Goal: Information Seeking & Learning: Check status

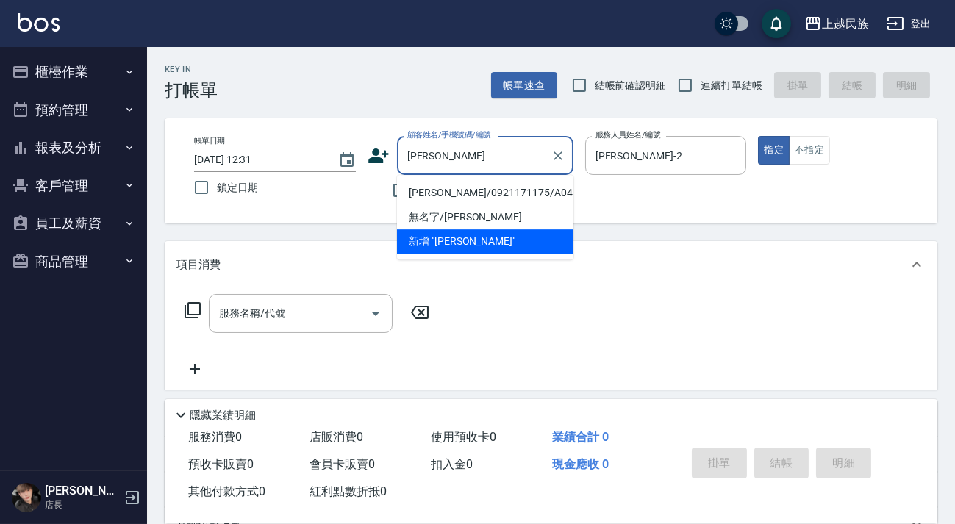
click at [470, 194] on li "[PERSON_NAME]/0921171175/A041311" at bounding box center [485, 193] width 176 height 24
type input "[PERSON_NAME]/0921171175/A041311"
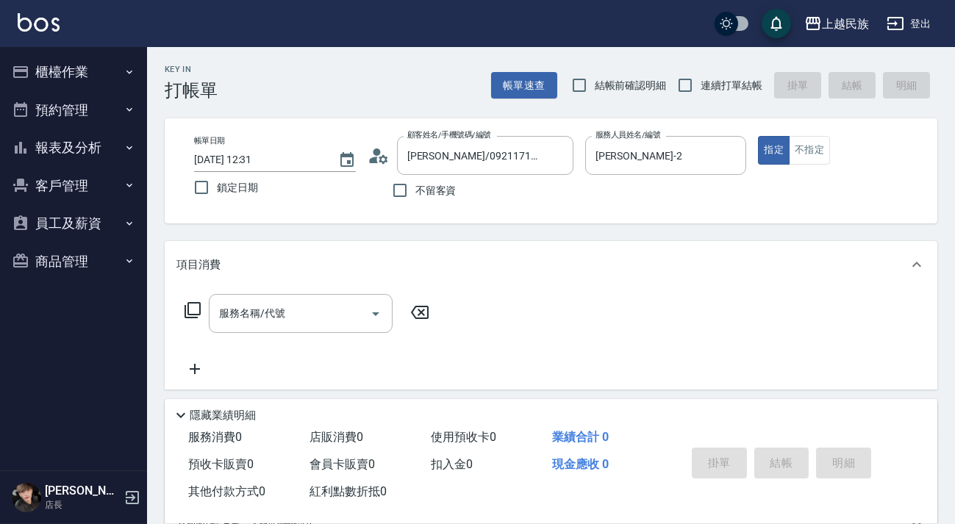
click at [383, 157] on icon at bounding box center [383, 158] width 9 height 9
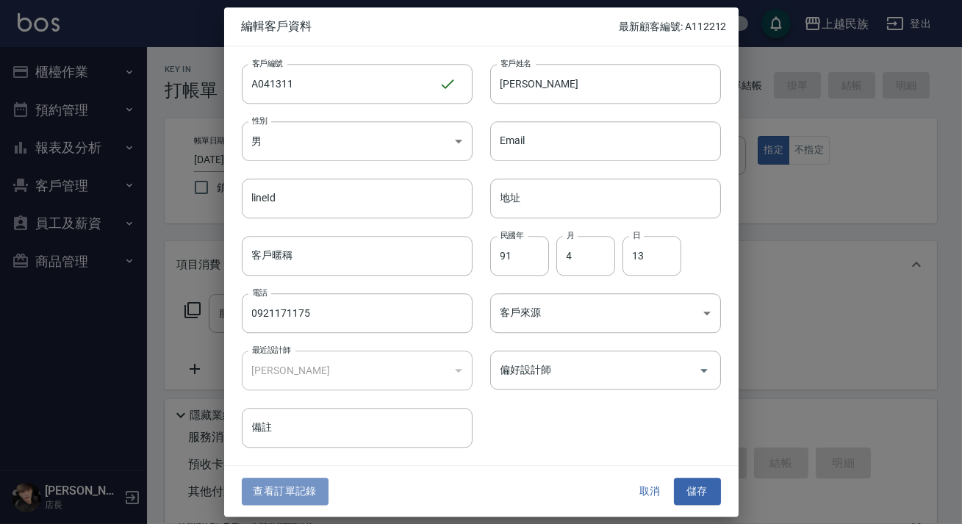
drag, startPoint x: 288, startPoint y: 486, endPoint x: 298, endPoint y: 481, distance: 10.5
click at [289, 486] on button "查看訂單記錄" at bounding box center [285, 491] width 87 height 27
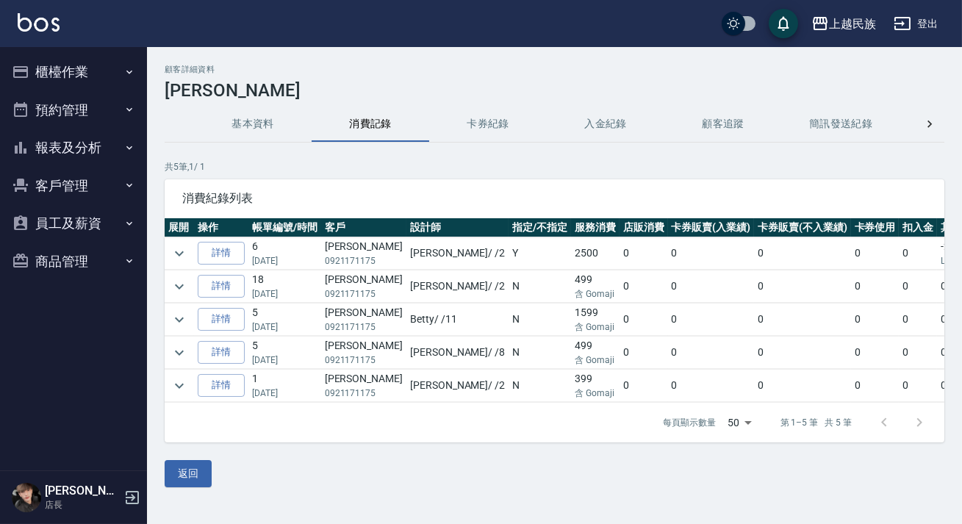
click at [36, 26] on img at bounding box center [39, 22] width 42 height 18
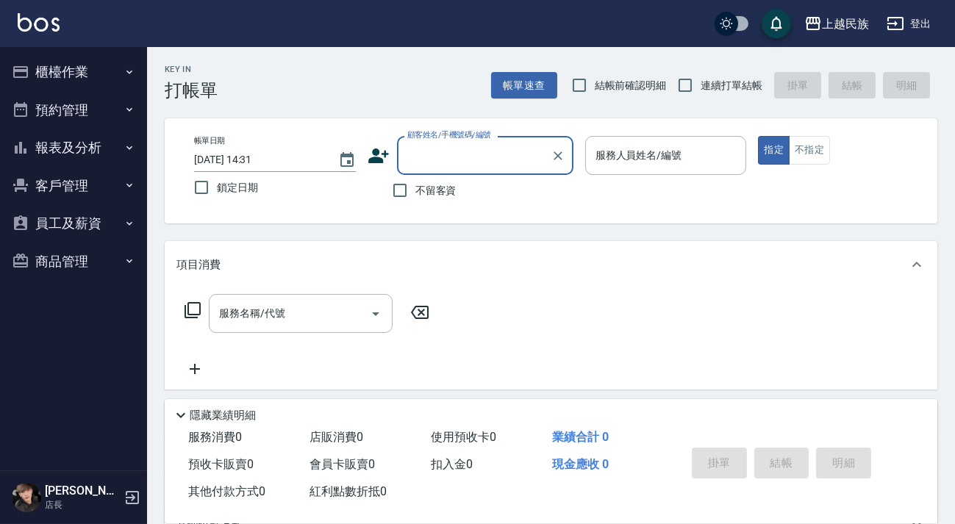
click at [87, 169] on button "客戶管理" at bounding box center [73, 186] width 135 height 38
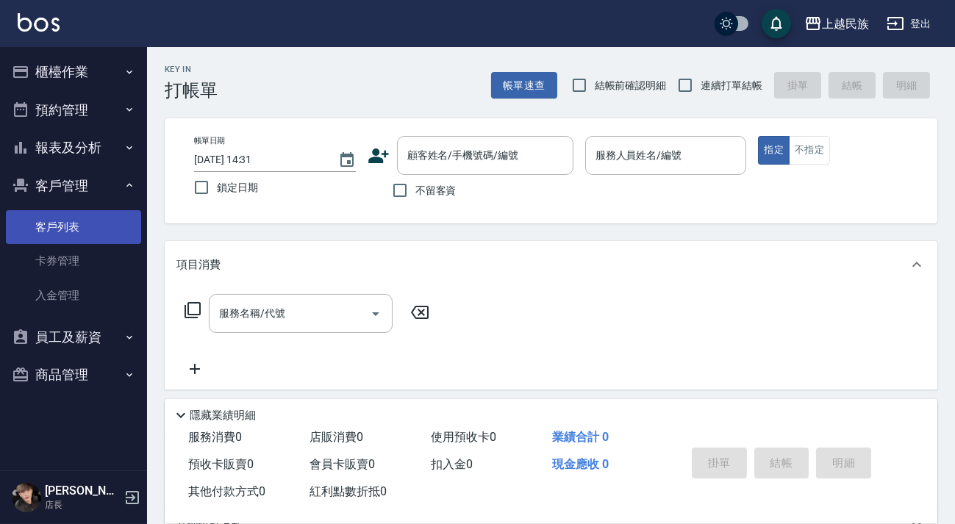
click at [93, 224] on link "客戶列表" at bounding box center [73, 227] width 135 height 34
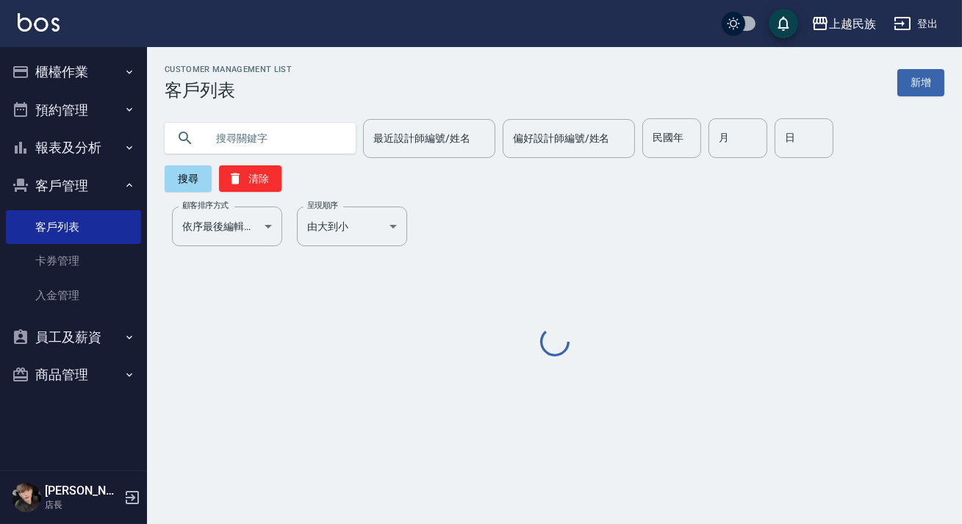
click at [294, 137] on input "text" at bounding box center [275, 138] width 138 height 40
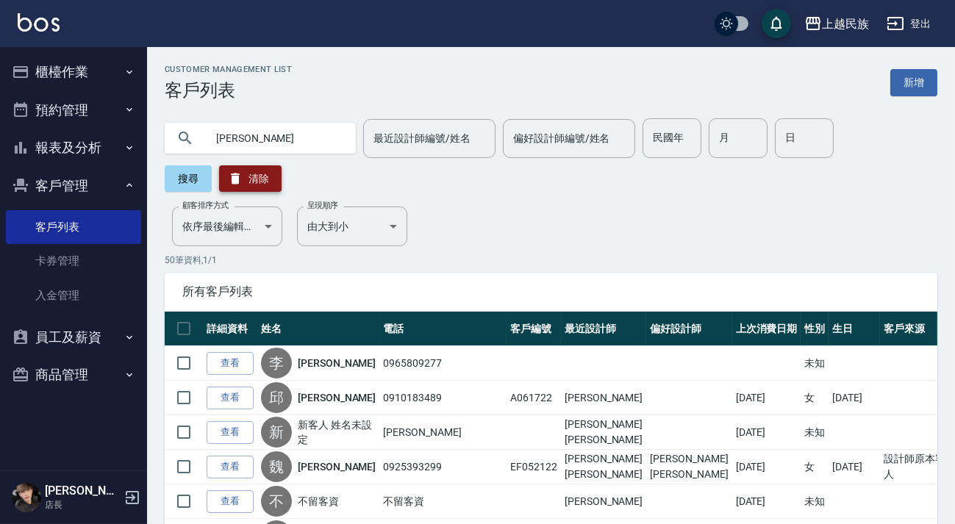
type input "[PERSON_NAME]"
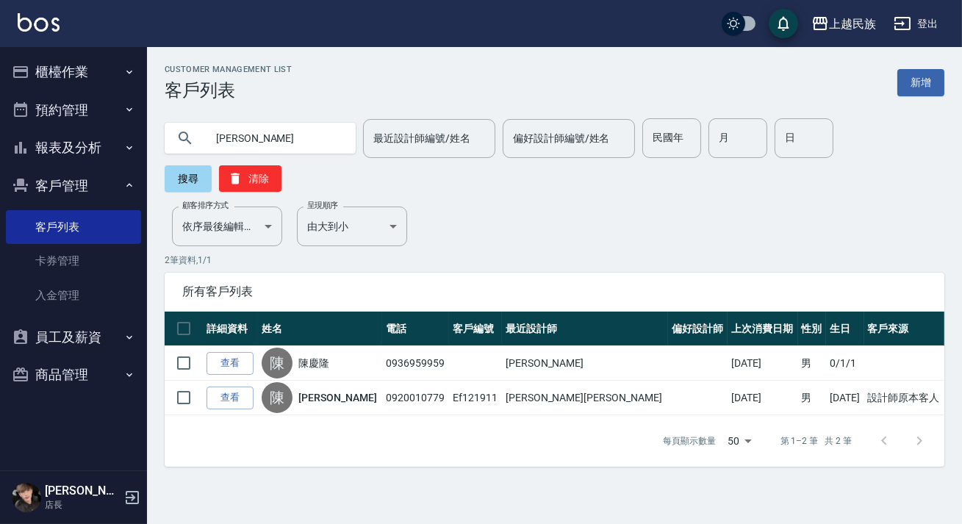
click at [237, 403] on link "查看" at bounding box center [230, 398] width 47 height 23
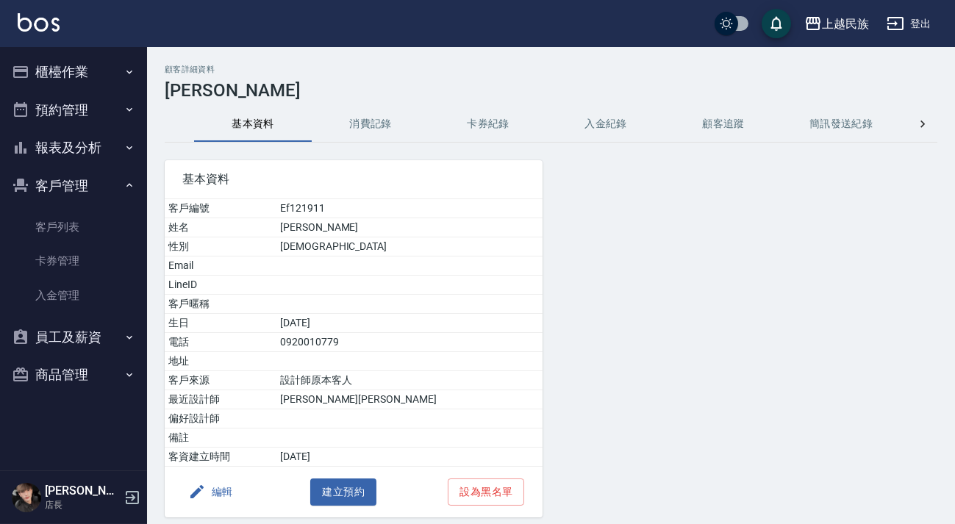
click at [367, 124] on button "消費記錄" at bounding box center [371, 124] width 118 height 35
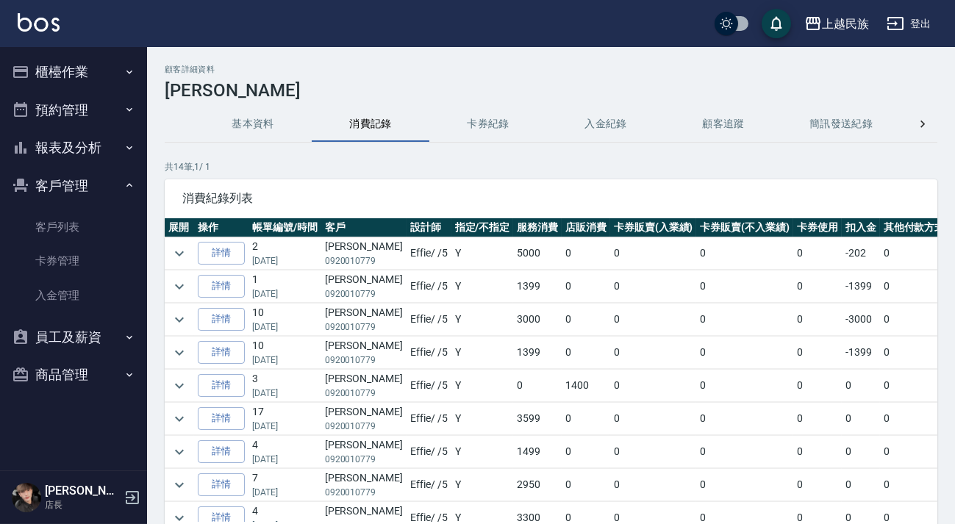
click at [488, 132] on button "卡券紀錄" at bounding box center [488, 124] width 118 height 35
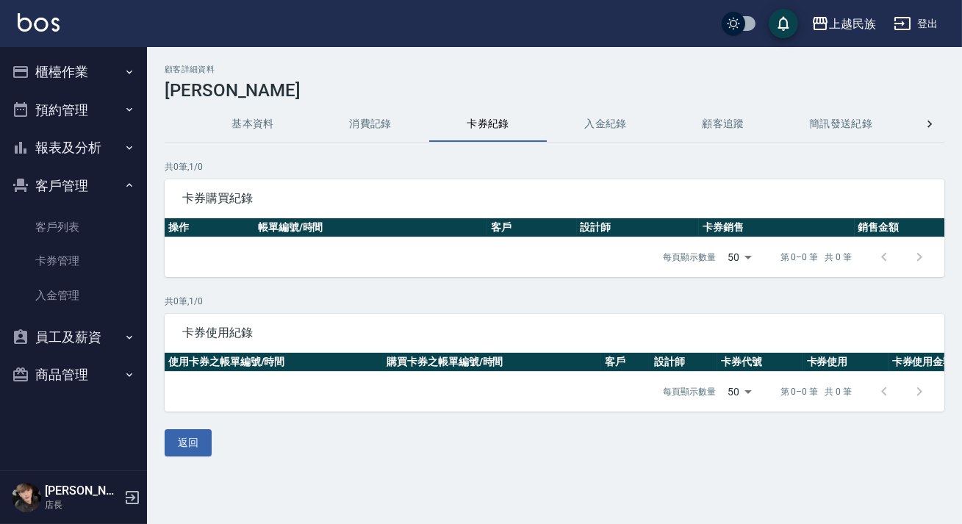
click at [616, 134] on button "入金紀錄" at bounding box center [606, 124] width 118 height 35
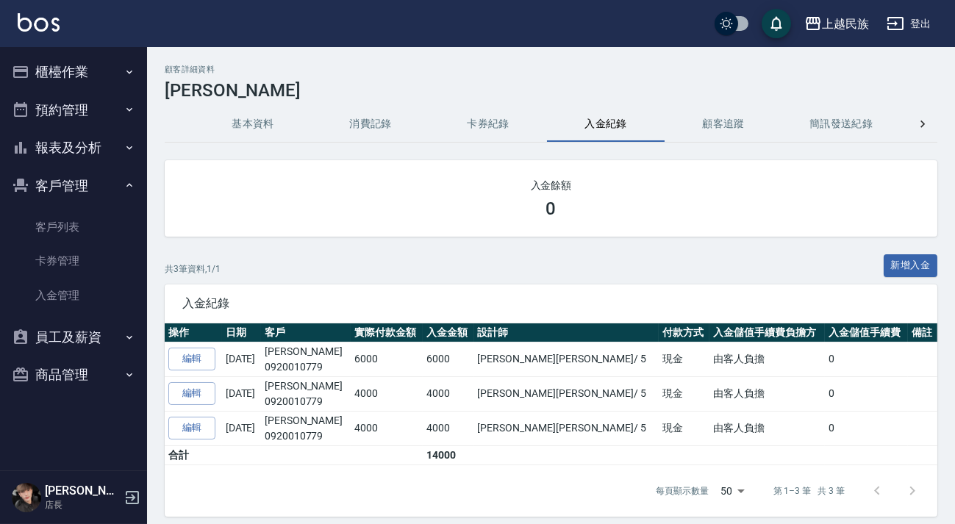
click at [219, 134] on button "基本資料" at bounding box center [253, 124] width 118 height 35
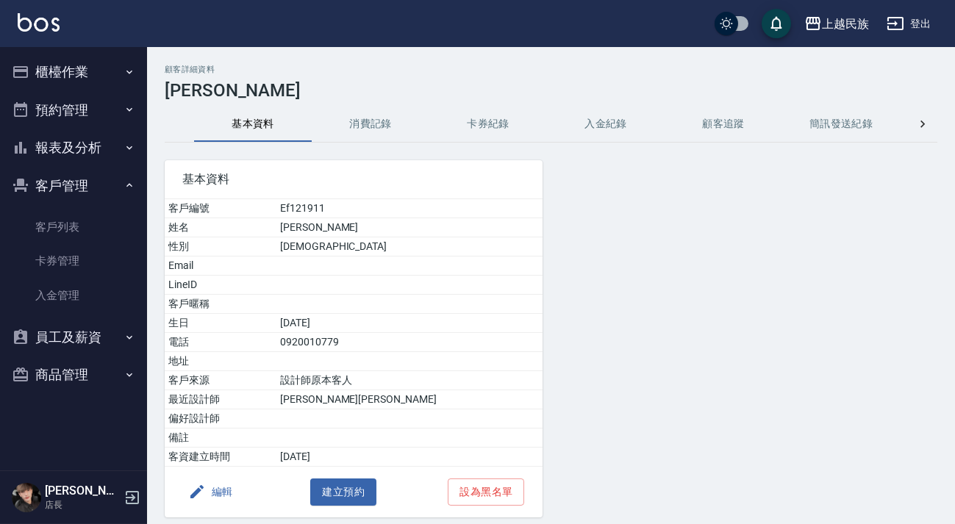
click at [401, 132] on button "消費記錄" at bounding box center [371, 124] width 118 height 35
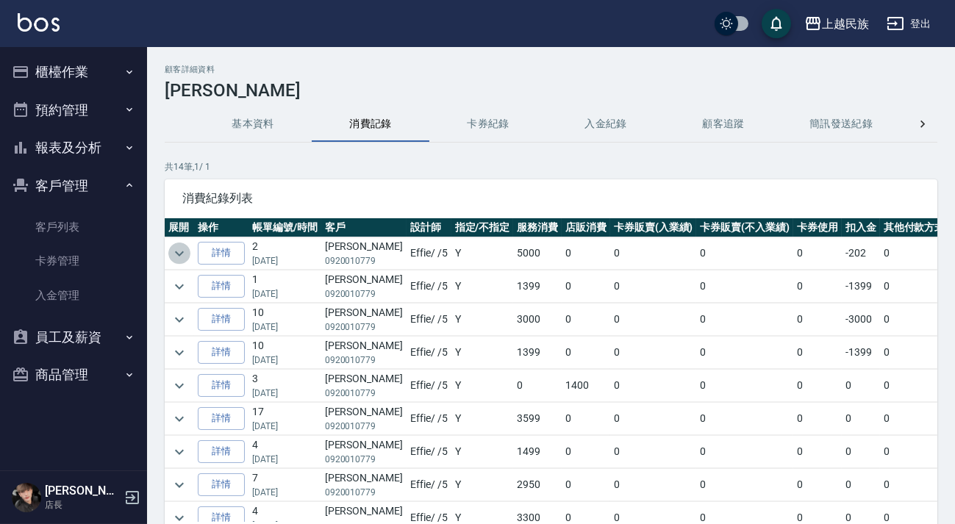
click at [176, 259] on icon "expand row" at bounding box center [180, 254] width 18 height 18
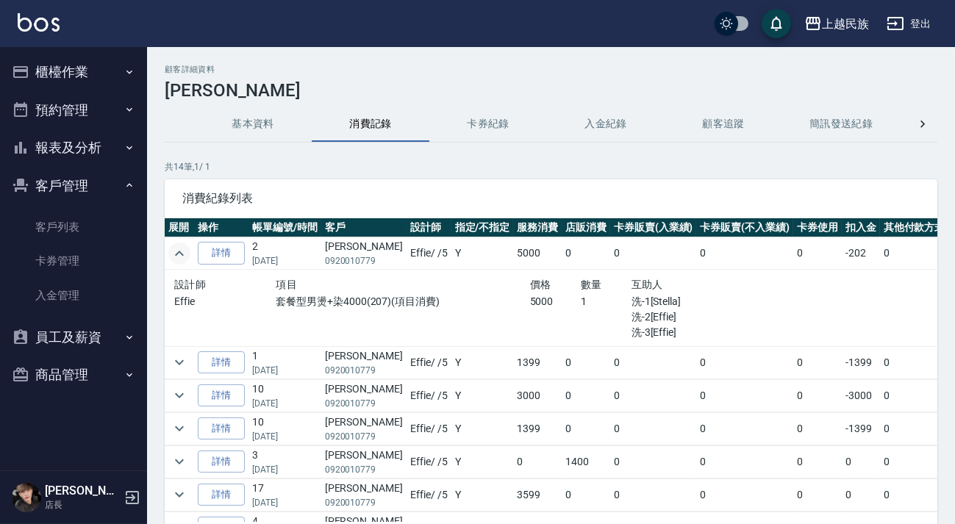
click at [176, 259] on icon "expand row" at bounding box center [180, 254] width 18 height 18
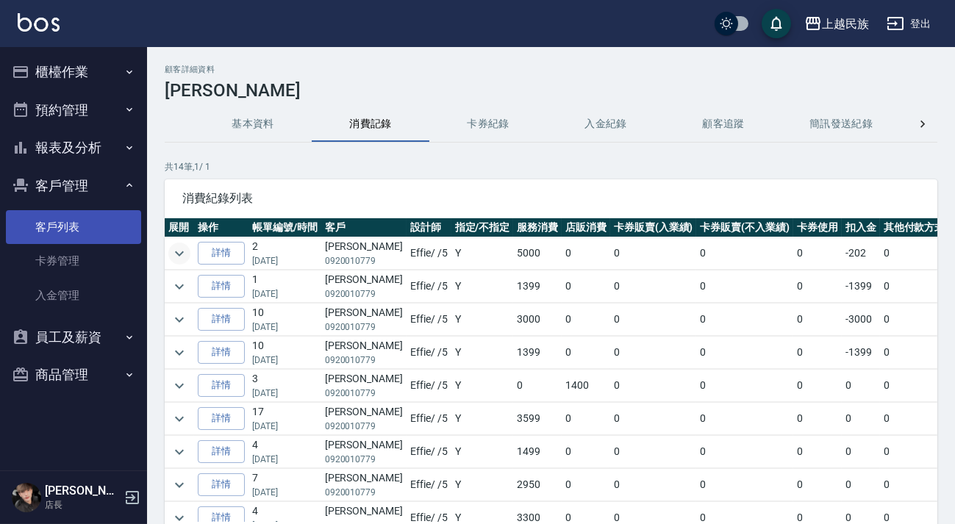
click at [96, 212] on link "客戶列表" at bounding box center [73, 227] width 135 height 34
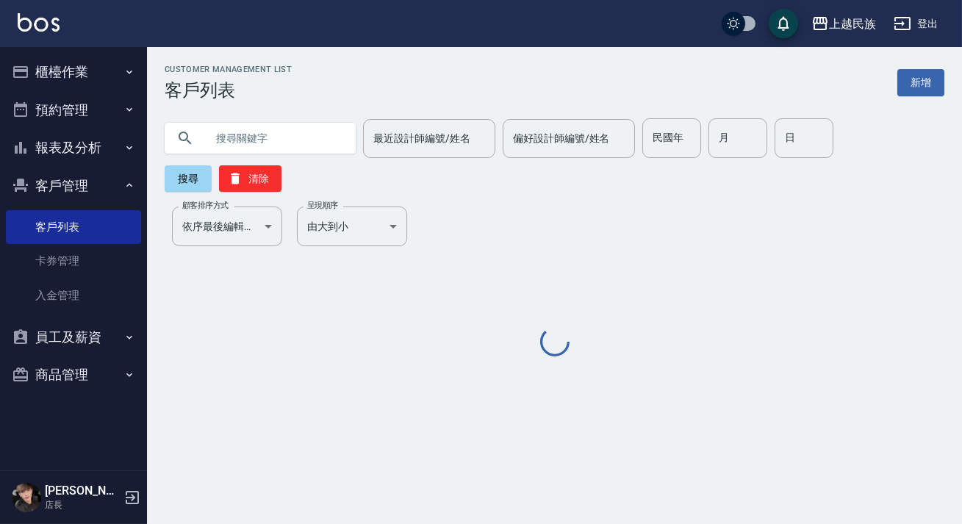
click at [280, 142] on input "text" at bounding box center [275, 138] width 138 height 40
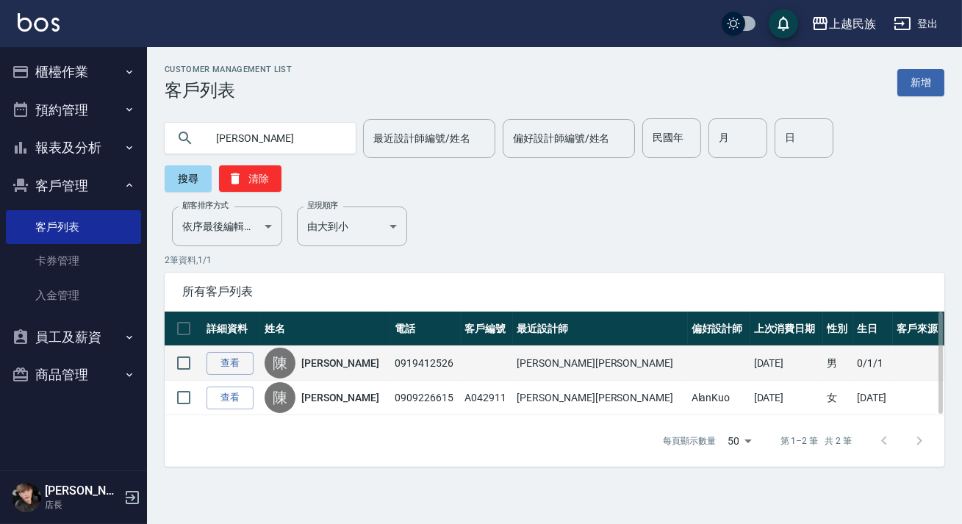
type input "陳"
type input "[PERSON_NAME]"
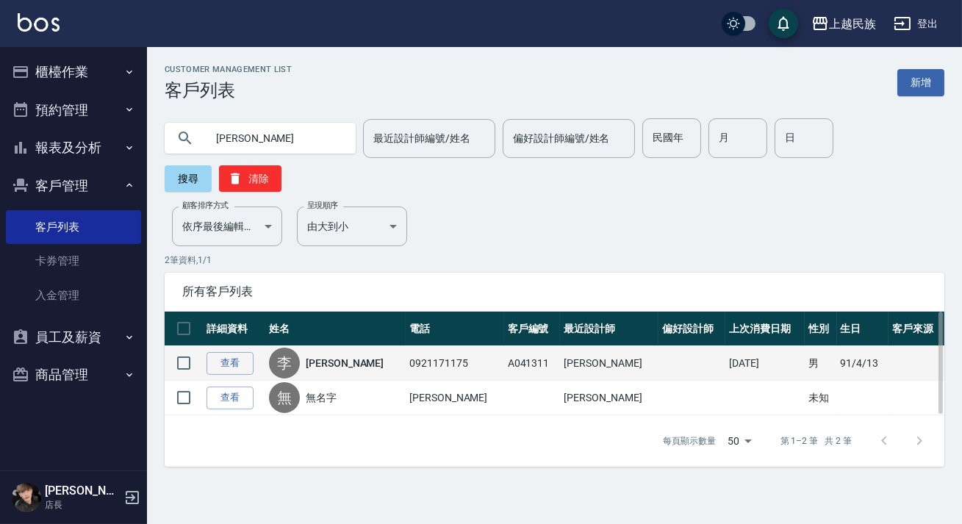
click at [338, 359] on link "[PERSON_NAME]" at bounding box center [345, 363] width 78 height 15
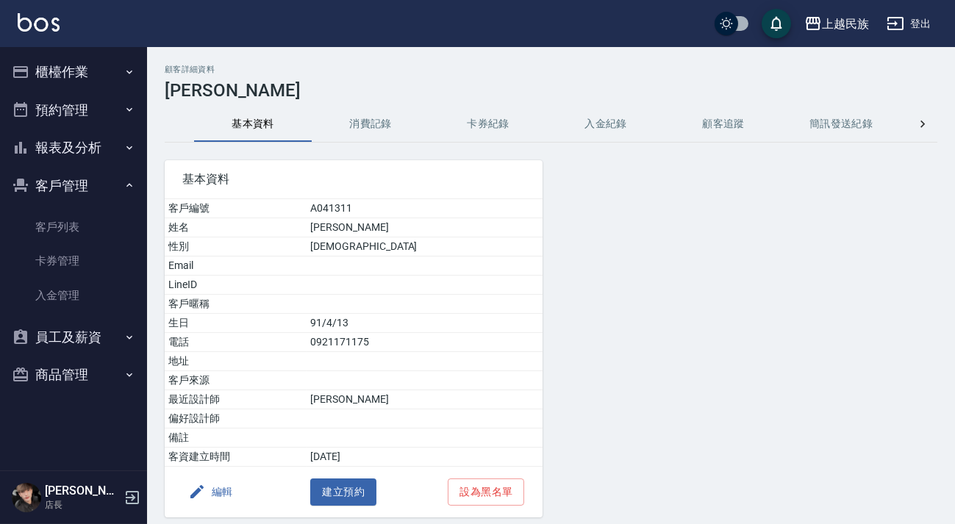
click at [353, 149] on div "基本資料 客戶編號 A041311 姓名 [PERSON_NAME] [DEMOGRAPHIC_DATA] Email LineID 客戶暱稱 生日 [DEM…" at bounding box center [344, 330] width 395 height 375
click at [363, 132] on button "消費記錄" at bounding box center [371, 124] width 118 height 35
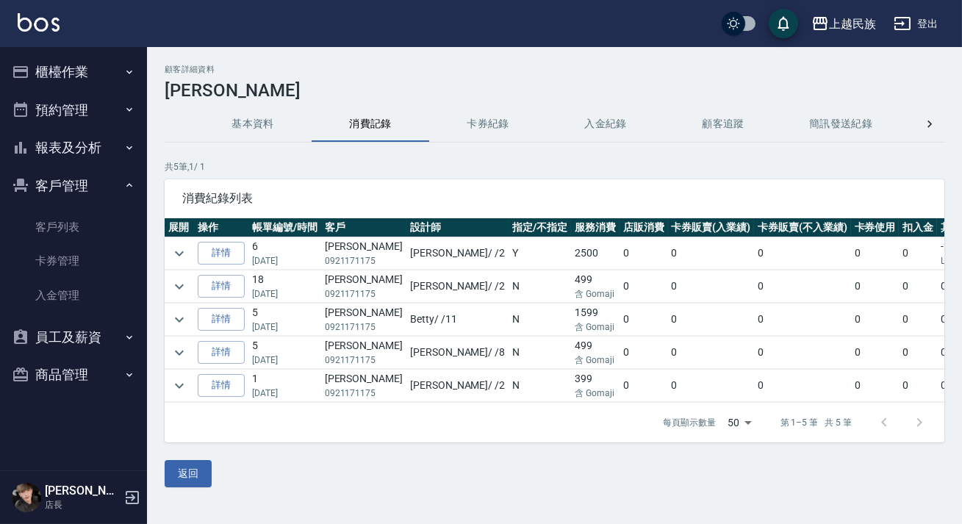
click at [50, 24] on img at bounding box center [39, 22] width 42 height 18
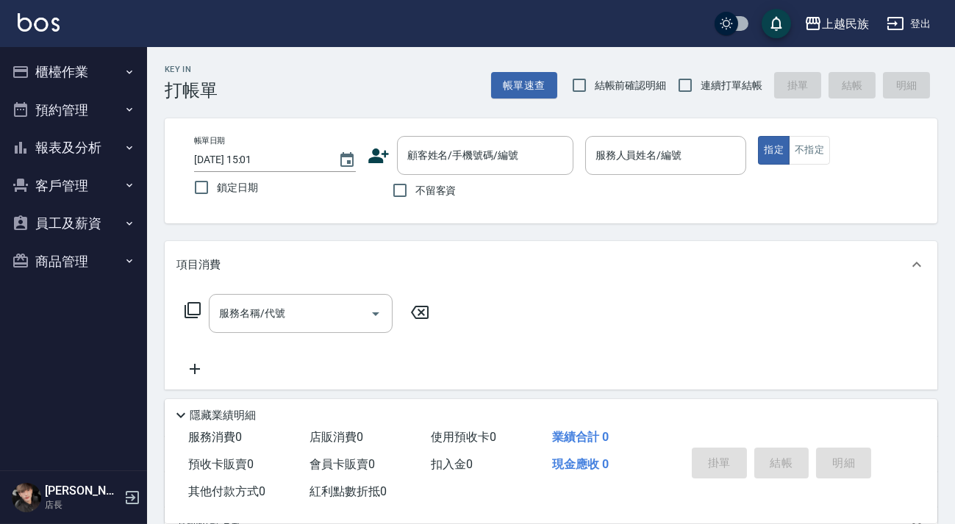
drag, startPoint x: 32, startPoint y: 12, endPoint x: 40, endPoint y: 12, distance: 8.1
click at [34, 12] on div "上越民族 登出" at bounding box center [477, 23] width 955 height 47
